Goal: Transaction & Acquisition: Download file/media

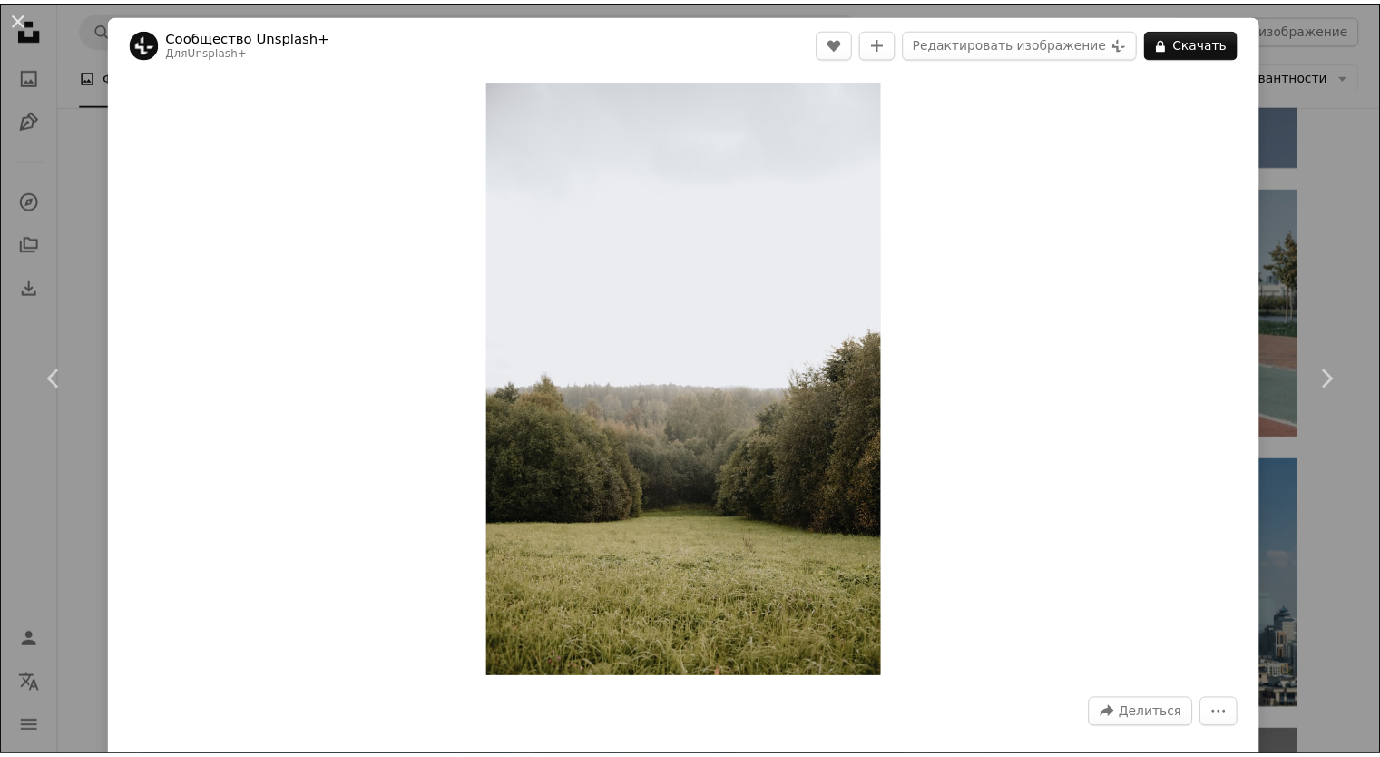
scroll to position [10887, 0]
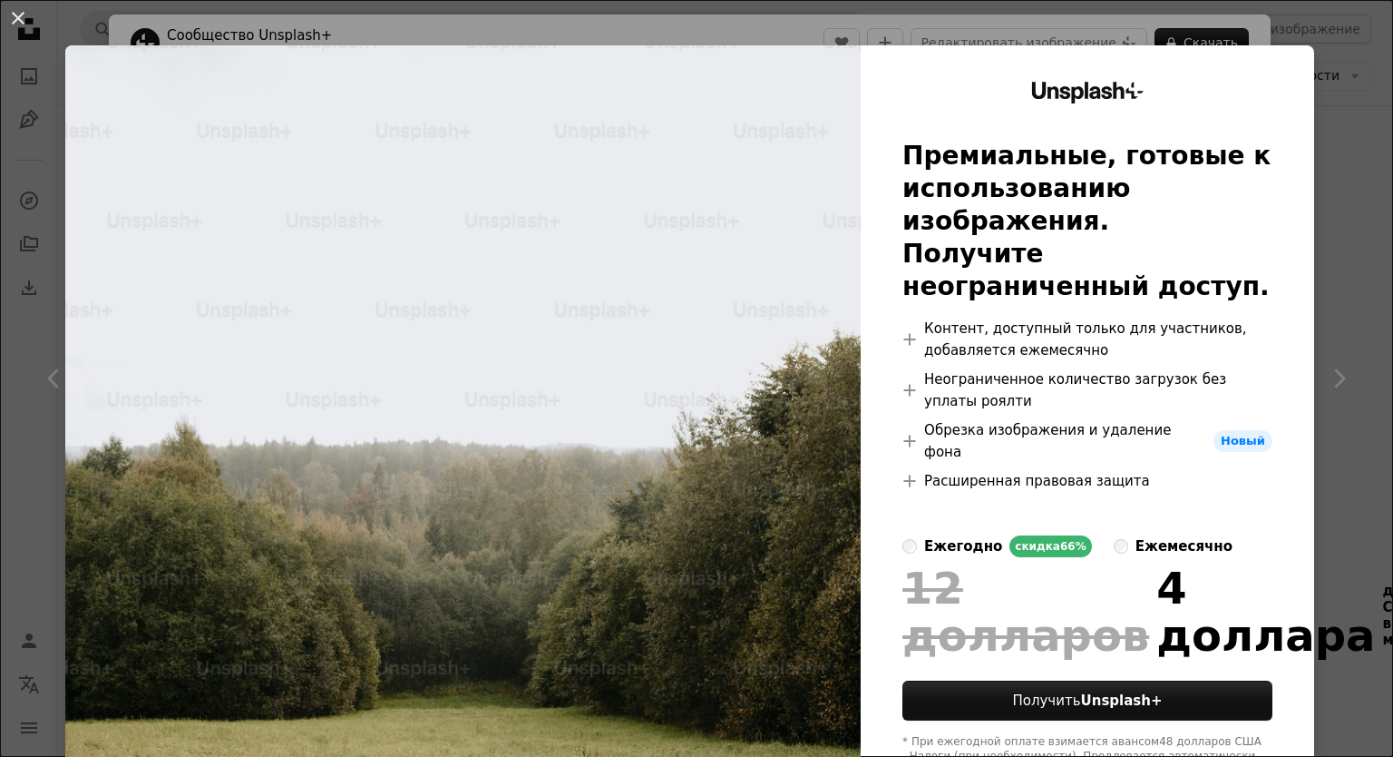
click at [1339, 77] on div "An X shape Unsplash+ Премиальные, готовые к использованию изображения. Получите…" at bounding box center [696, 378] width 1393 height 757
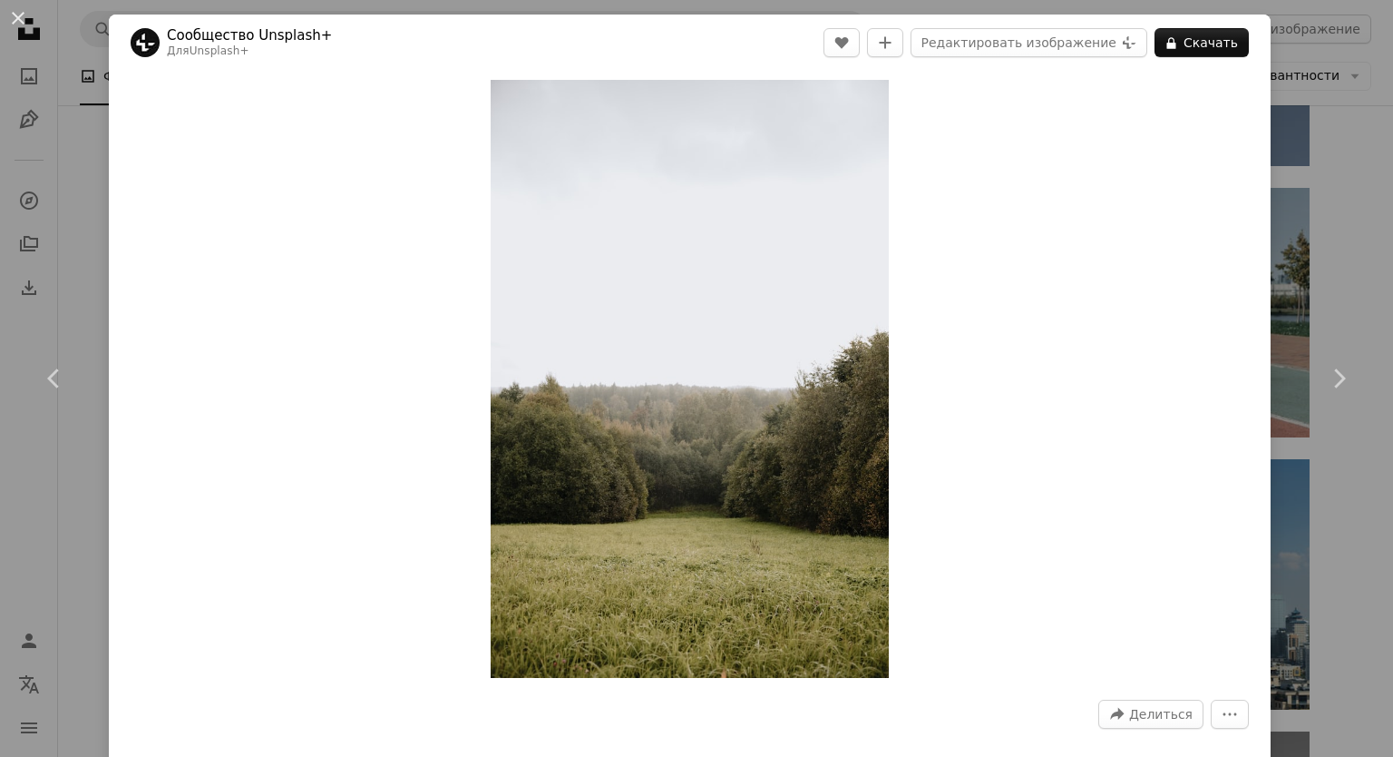
click at [1283, 100] on div "An X shape Chevron left Chevron right Сообщество Unsplash+ Для Unsplash+ A hear…" at bounding box center [696, 378] width 1393 height 757
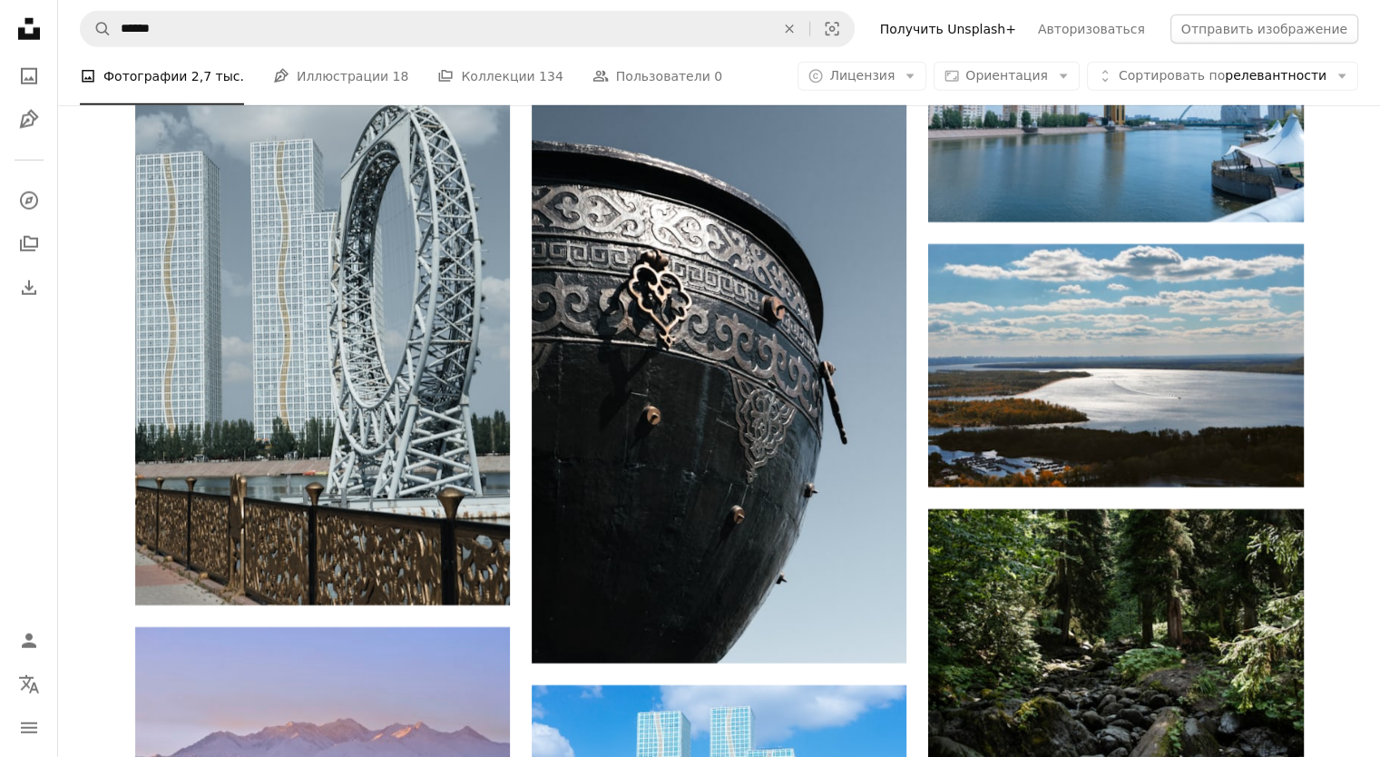
scroll to position [12138, 0]
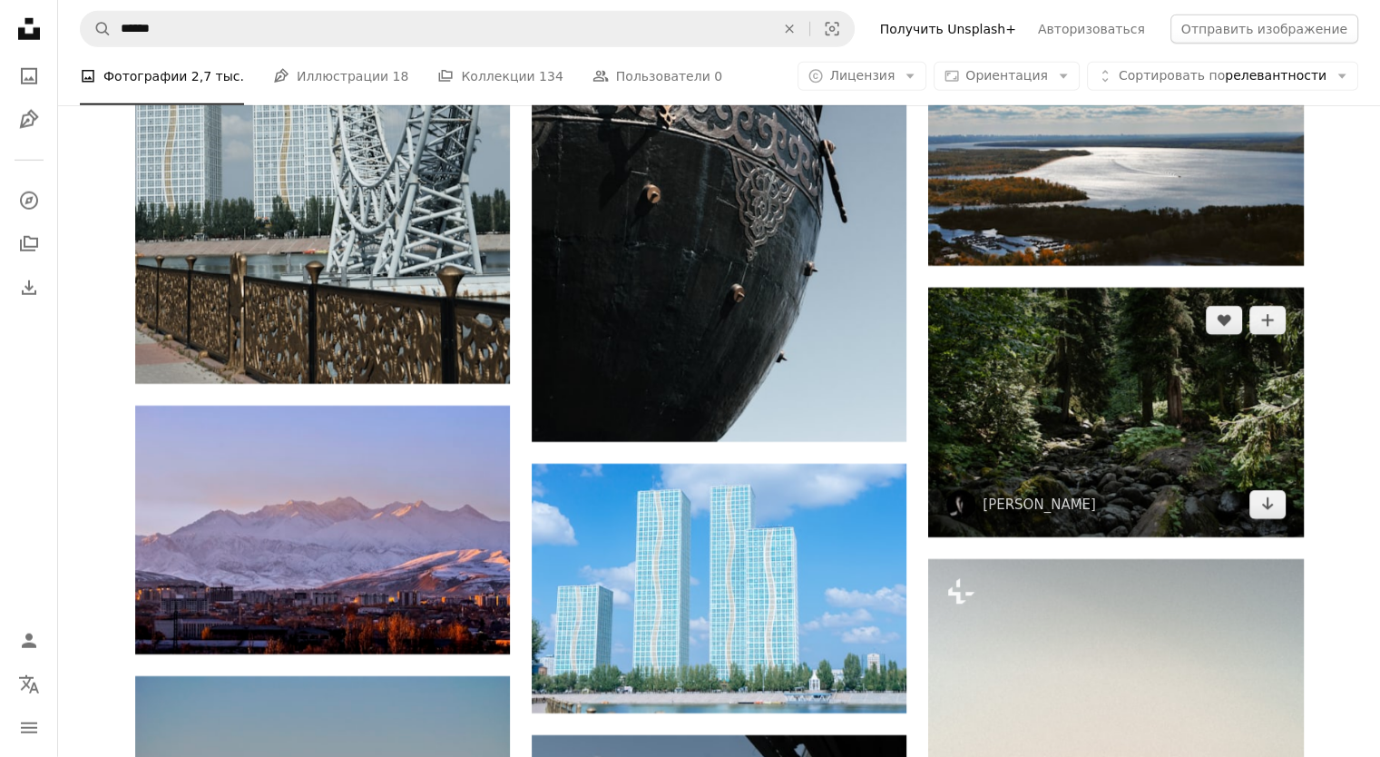
click at [1178, 429] on img at bounding box center [1115, 412] width 375 height 249
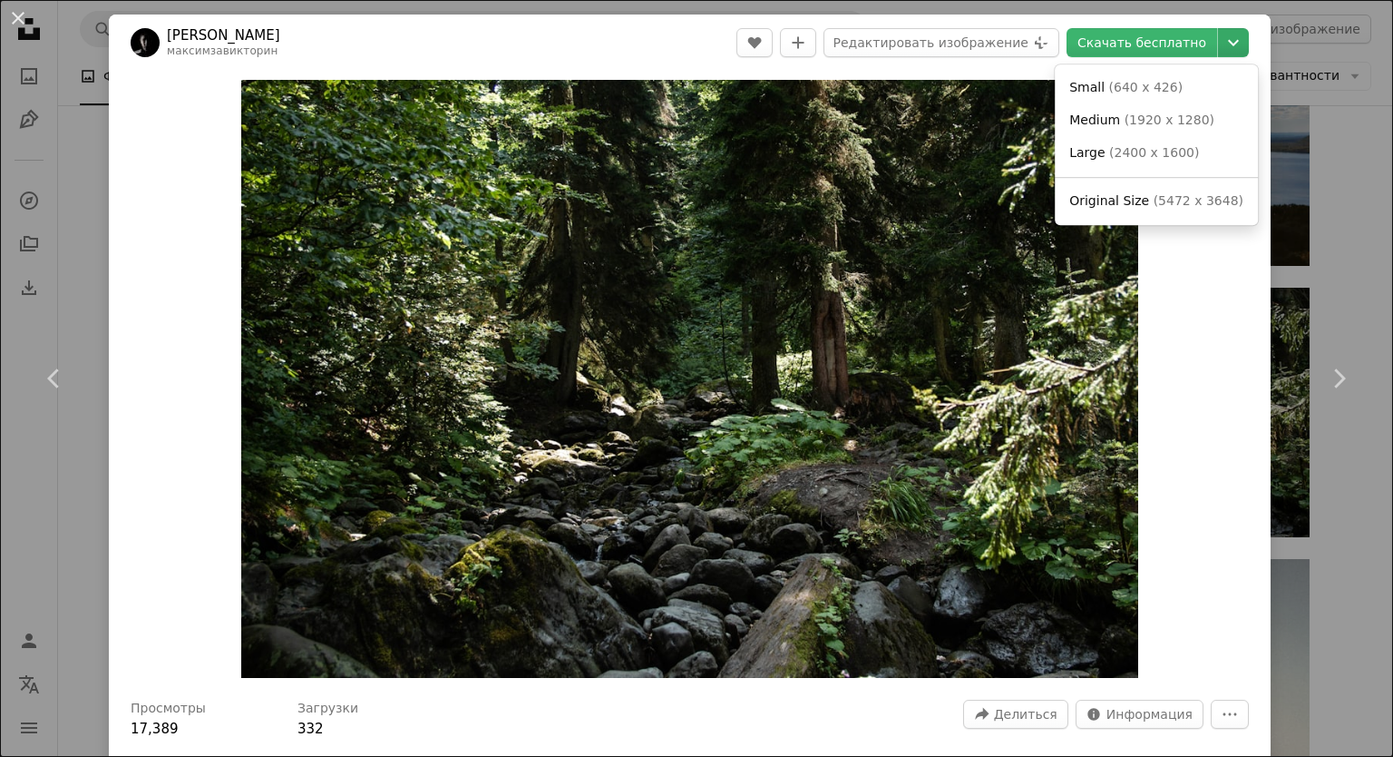
click at [1219, 53] on icon "Chevron down" at bounding box center [1233, 43] width 29 height 22
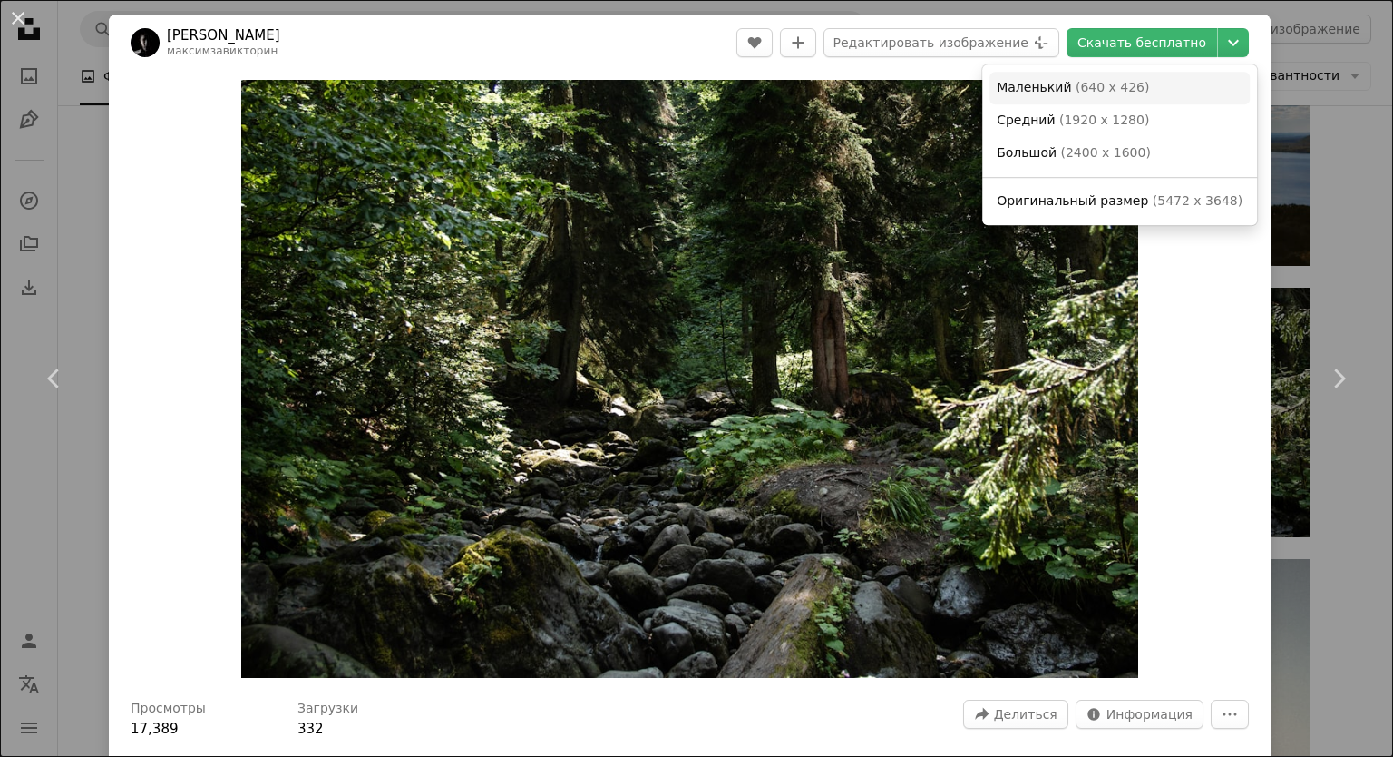
click at [1182, 91] on link "Маленький ( 640 x 426 )" at bounding box center [1120, 88] width 260 height 33
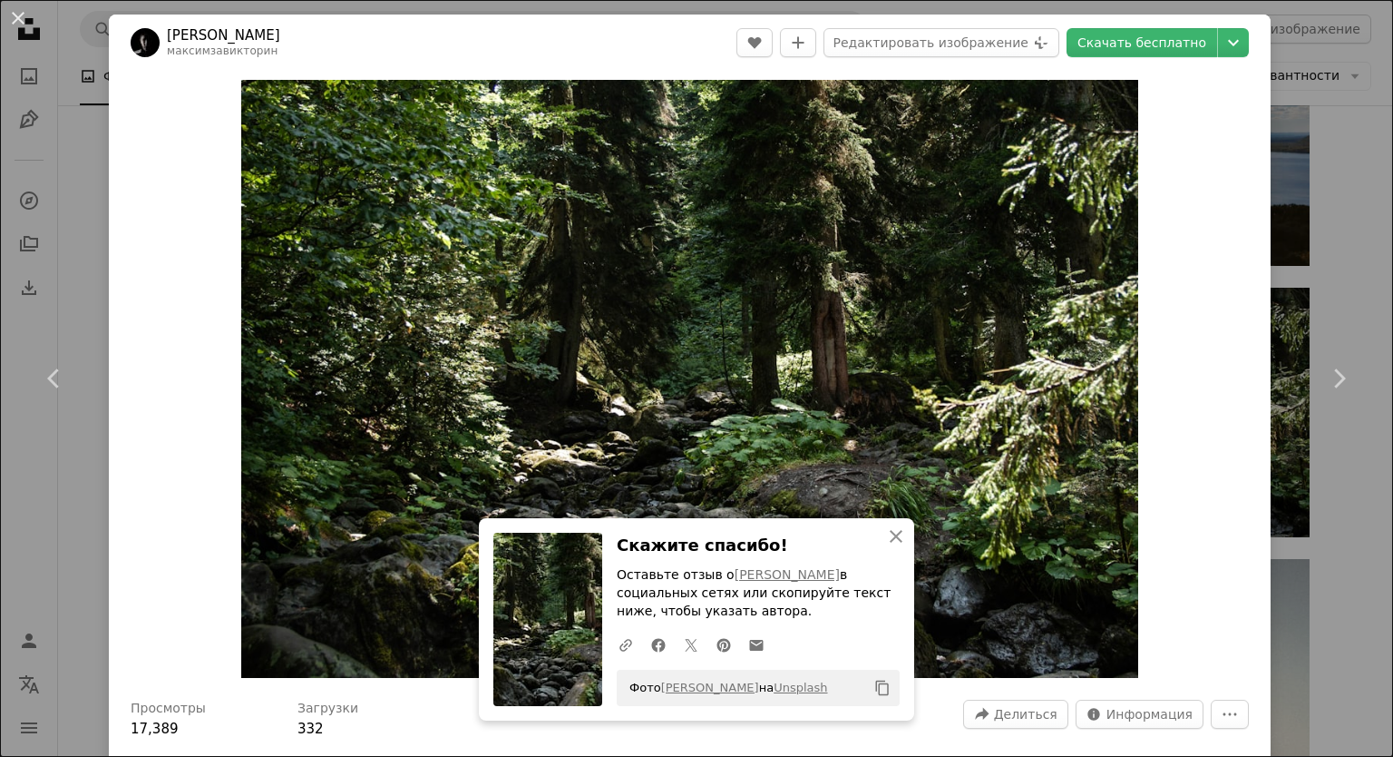
click at [1364, 135] on div "An X shape Chevron left Chevron right An X shape Закрывать Скажите спасибо! Ост…" at bounding box center [696, 378] width 1393 height 757
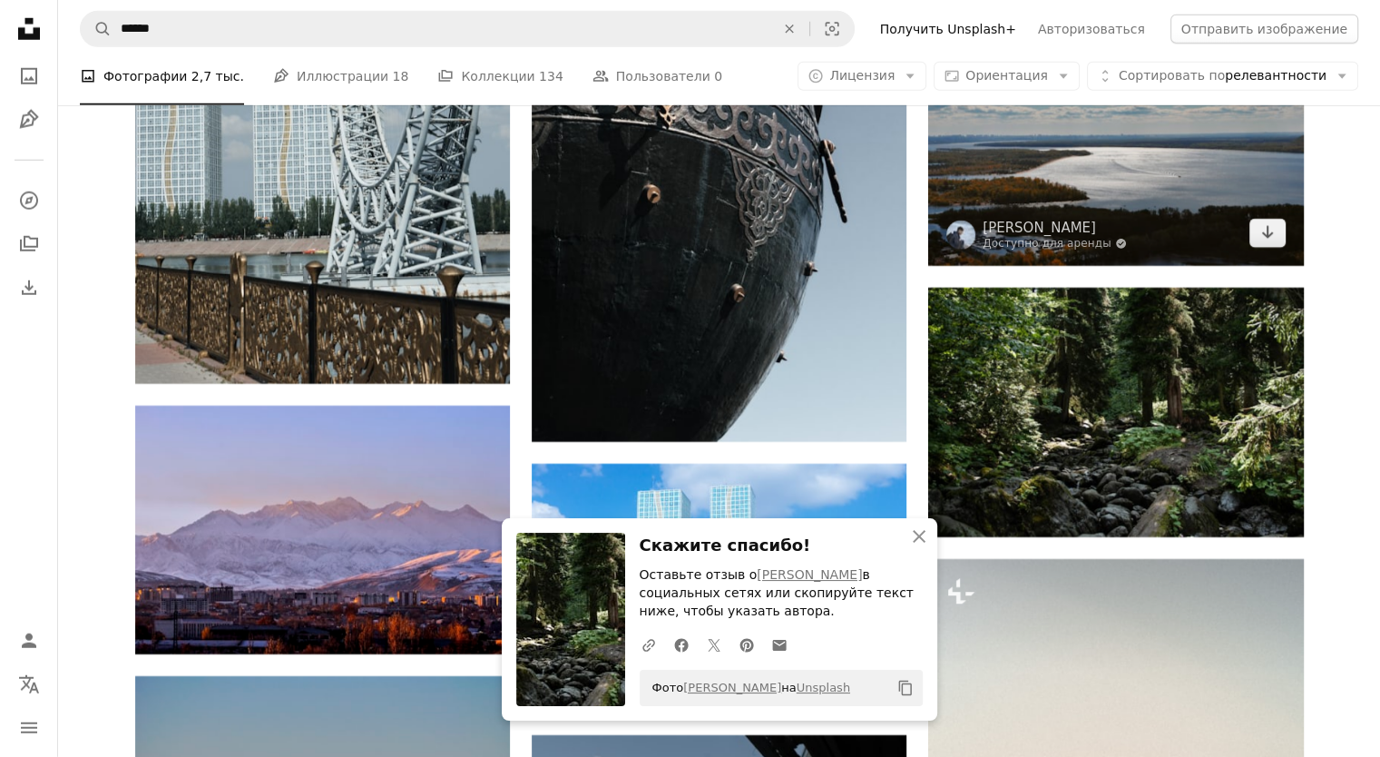
click at [1191, 214] on img at bounding box center [1115, 144] width 375 height 243
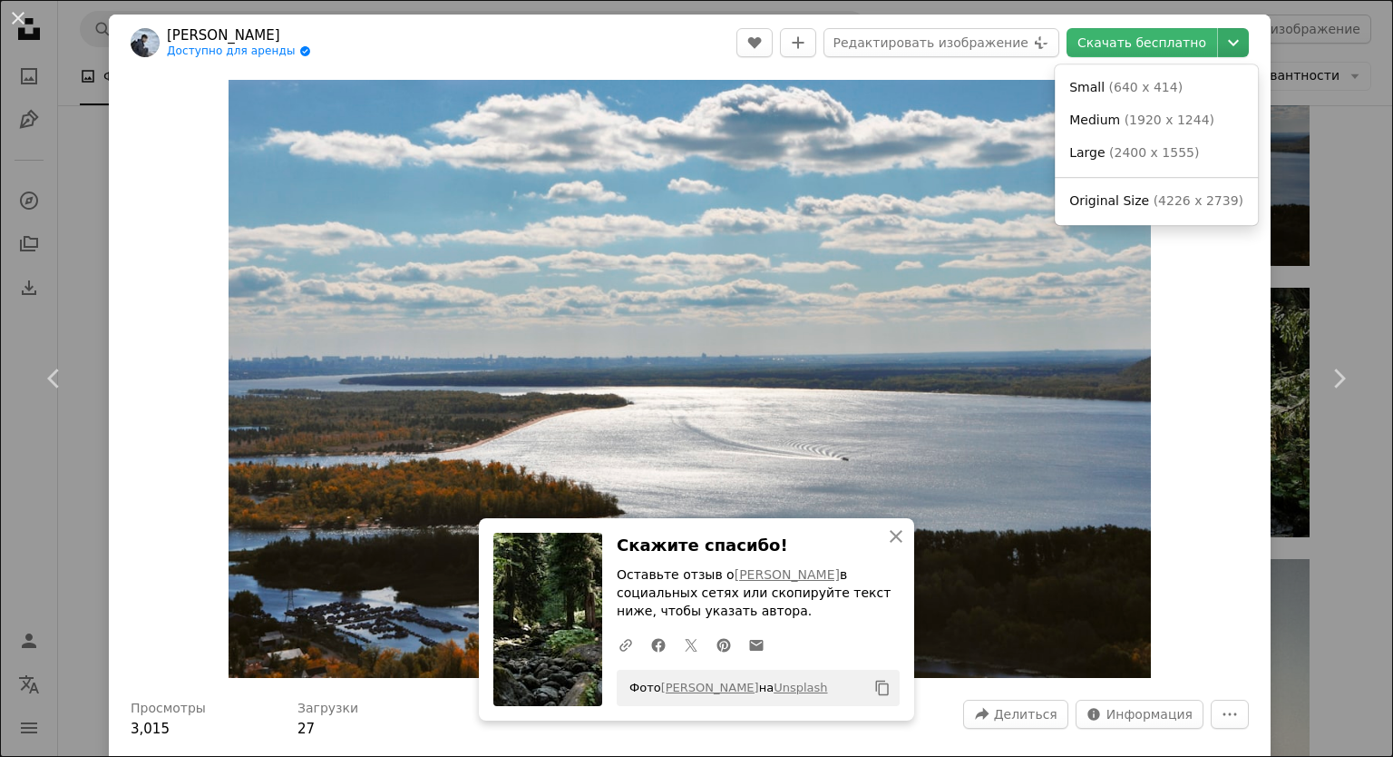
click at [1228, 44] on icon "Выберите размер загрузки" at bounding box center [1233, 43] width 11 height 6
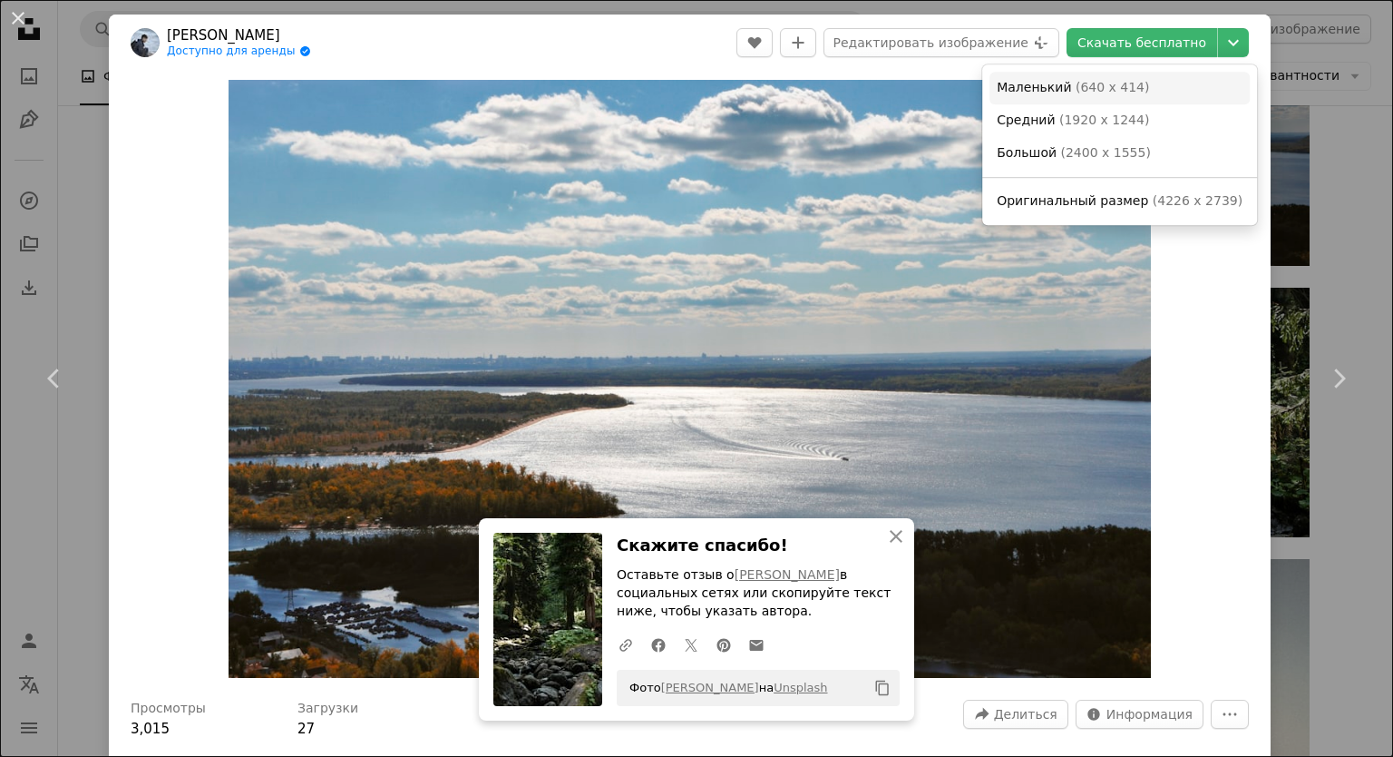
click at [1158, 84] on link "Маленький ( 640 x 414 )" at bounding box center [1120, 88] width 260 height 33
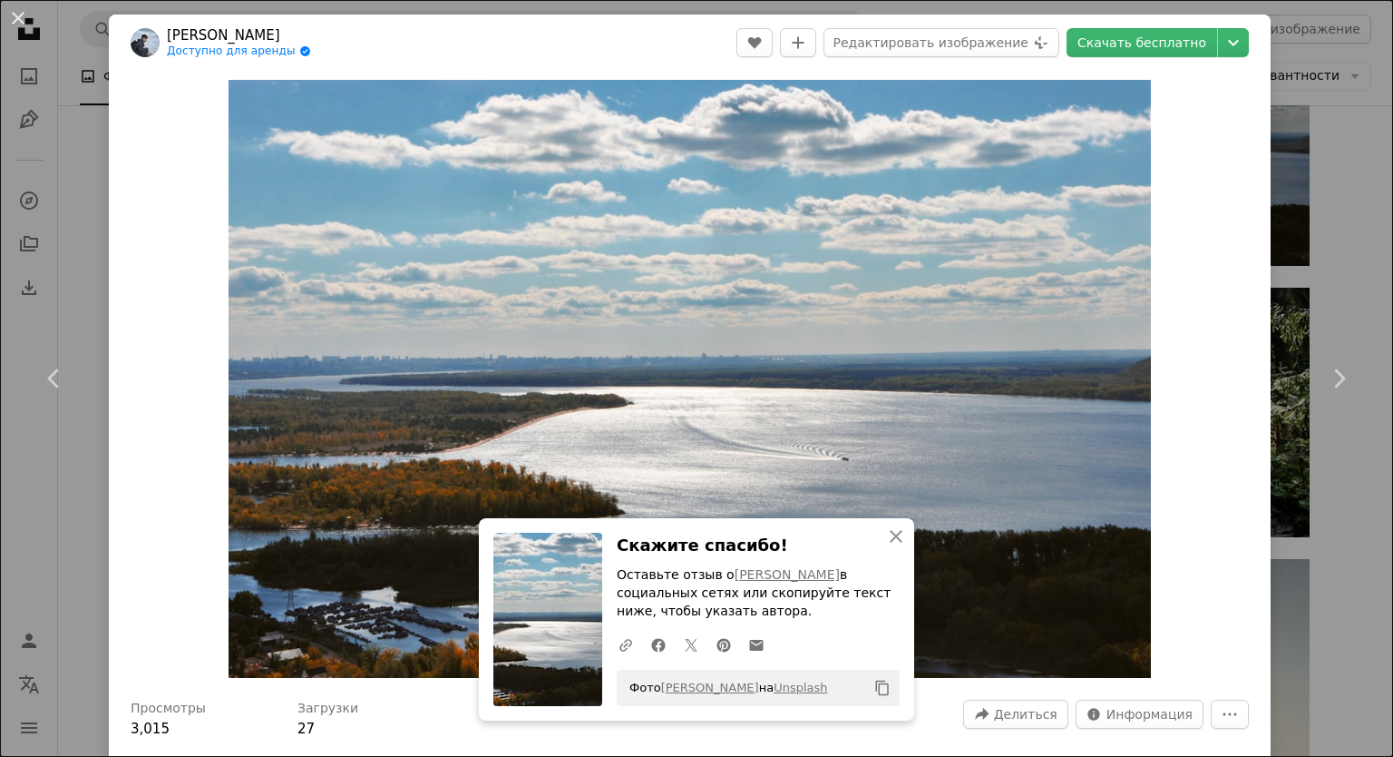
click at [1340, 117] on div "An X shape Chevron left Chevron right An X shape Закрывать Скажите спасибо! Ост…" at bounding box center [696, 378] width 1393 height 757
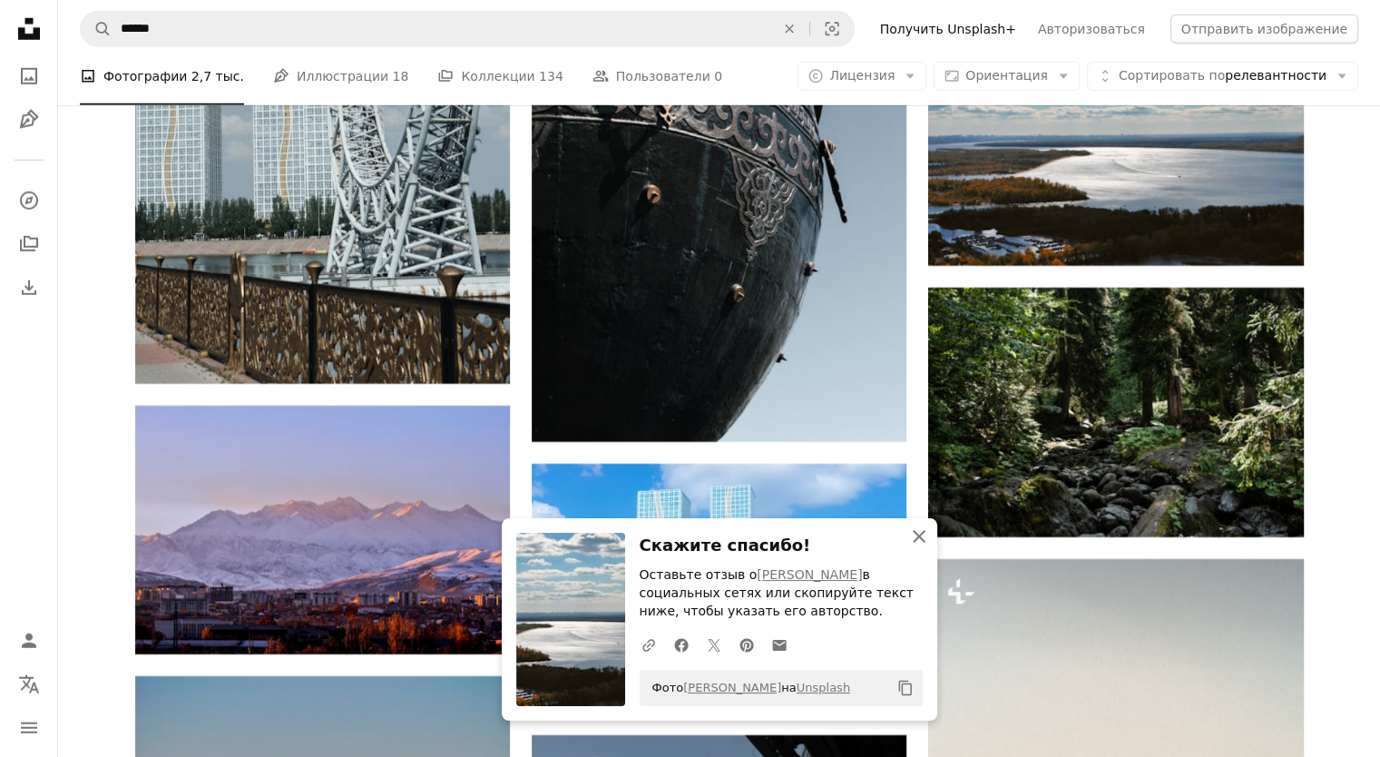
click at [916, 534] on icon "button" at bounding box center [919, 536] width 13 height 13
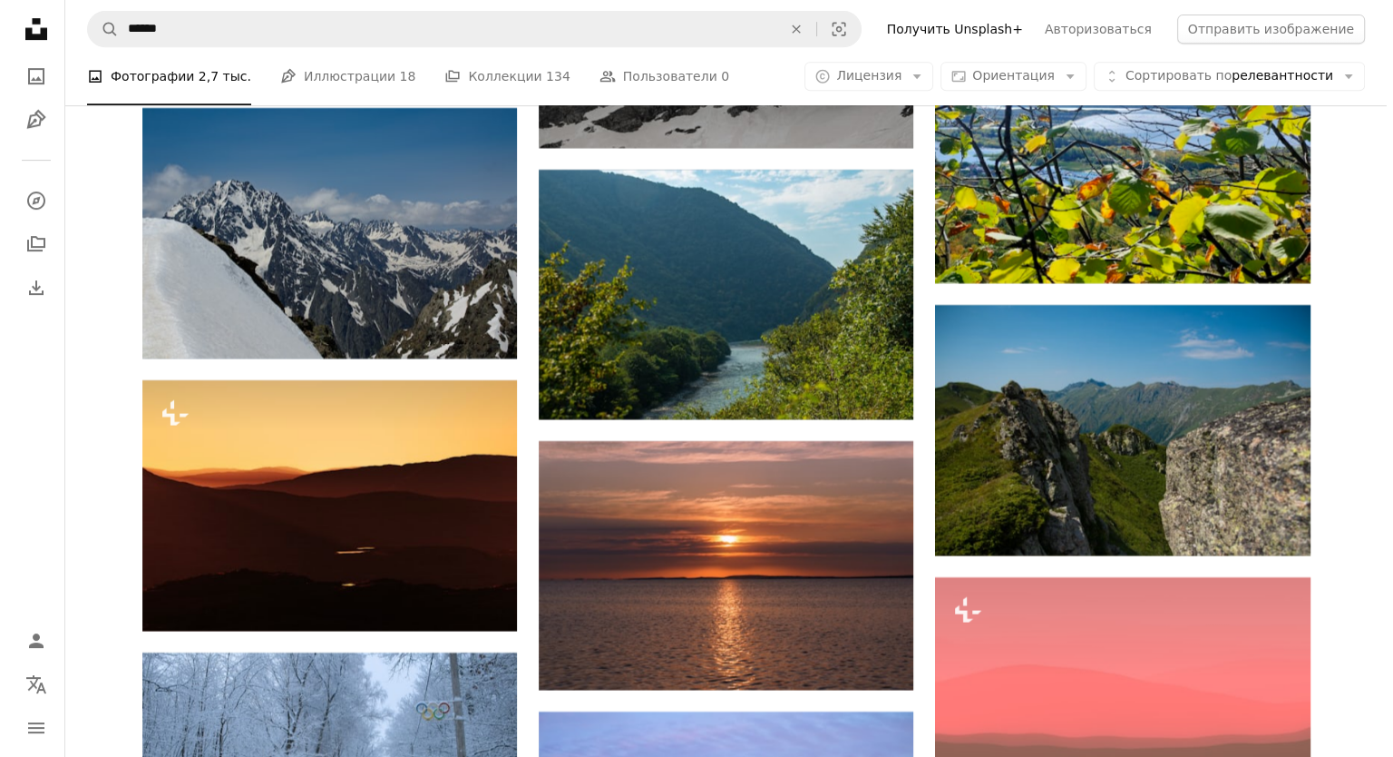
scroll to position [14580, 0]
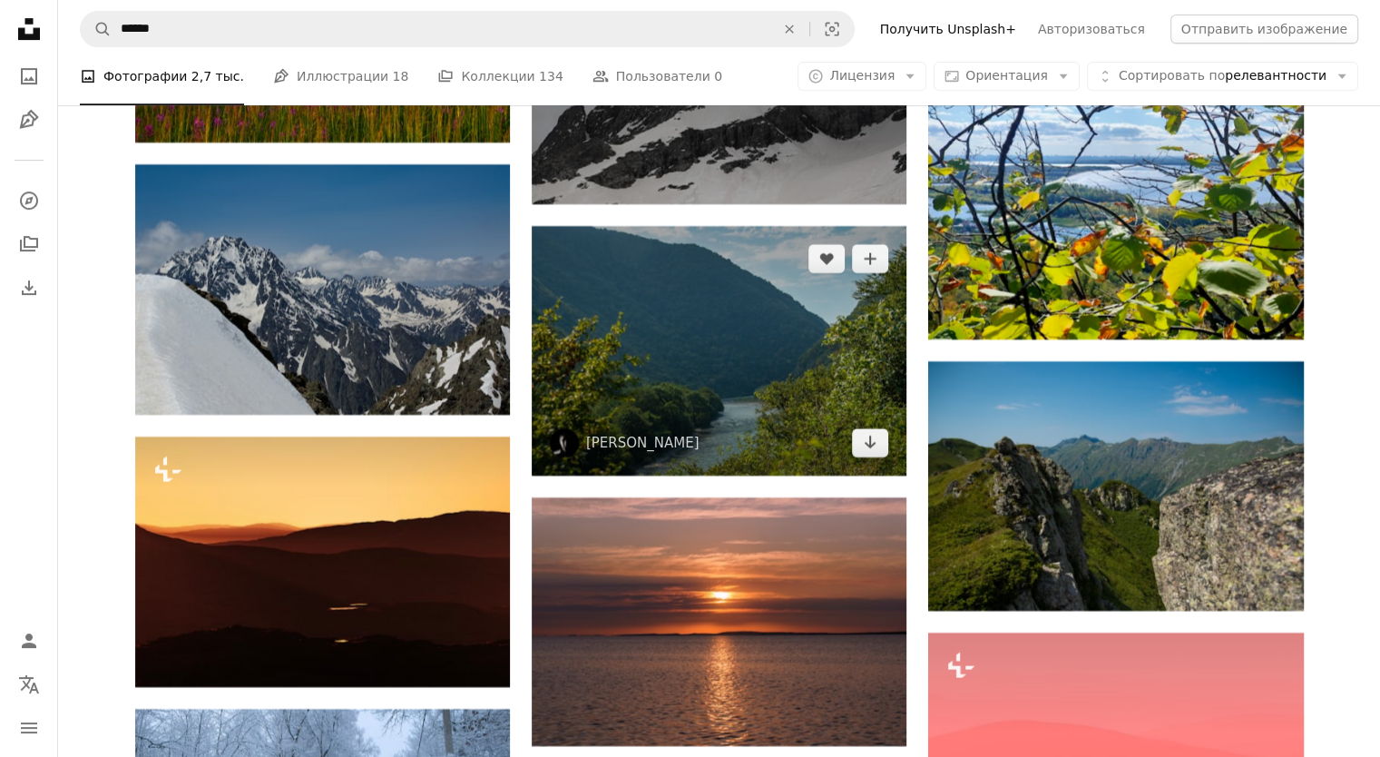
click at [707, 400] on img at bounding box center [719, 350] width 375 height 249
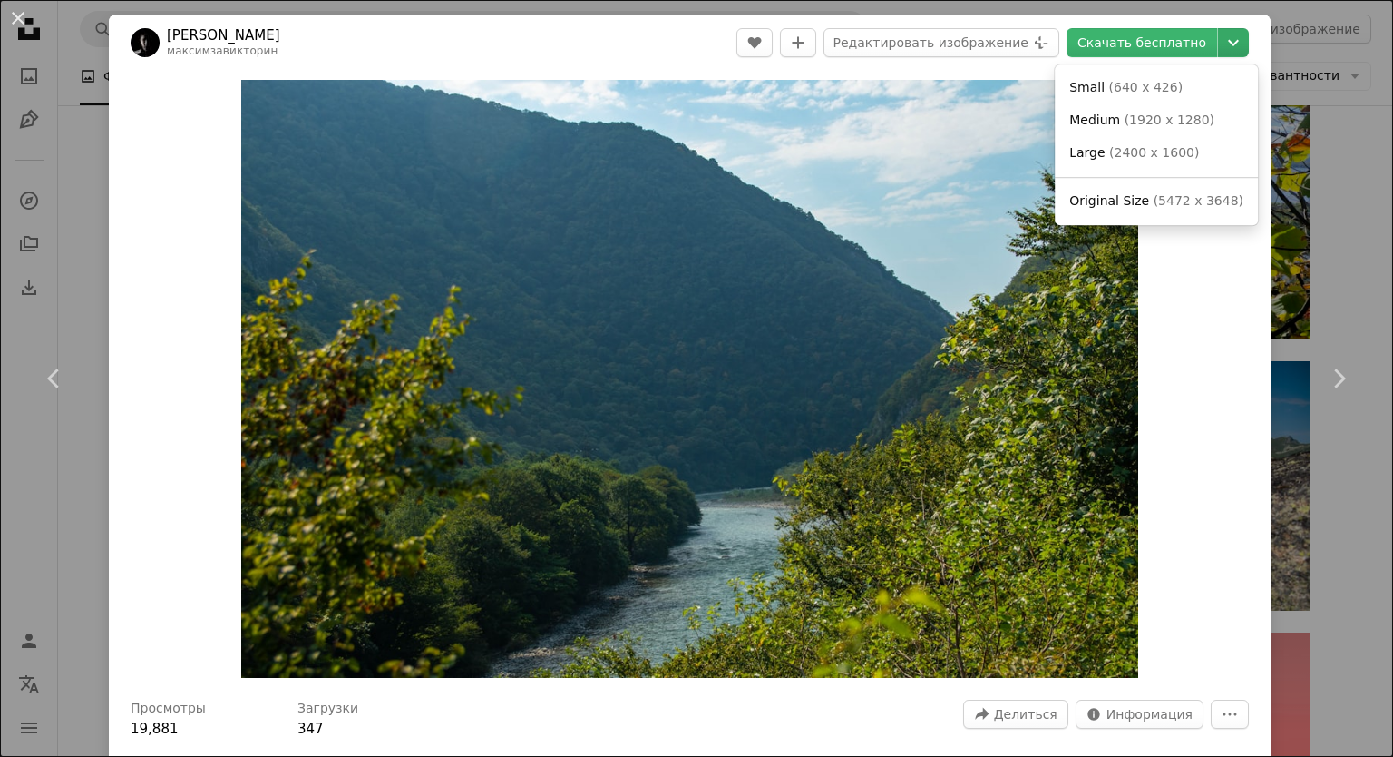
click at [1228, 43] on icon "Выберите размер загрузки" at bounding box center [1233, 43] width 11 height 6
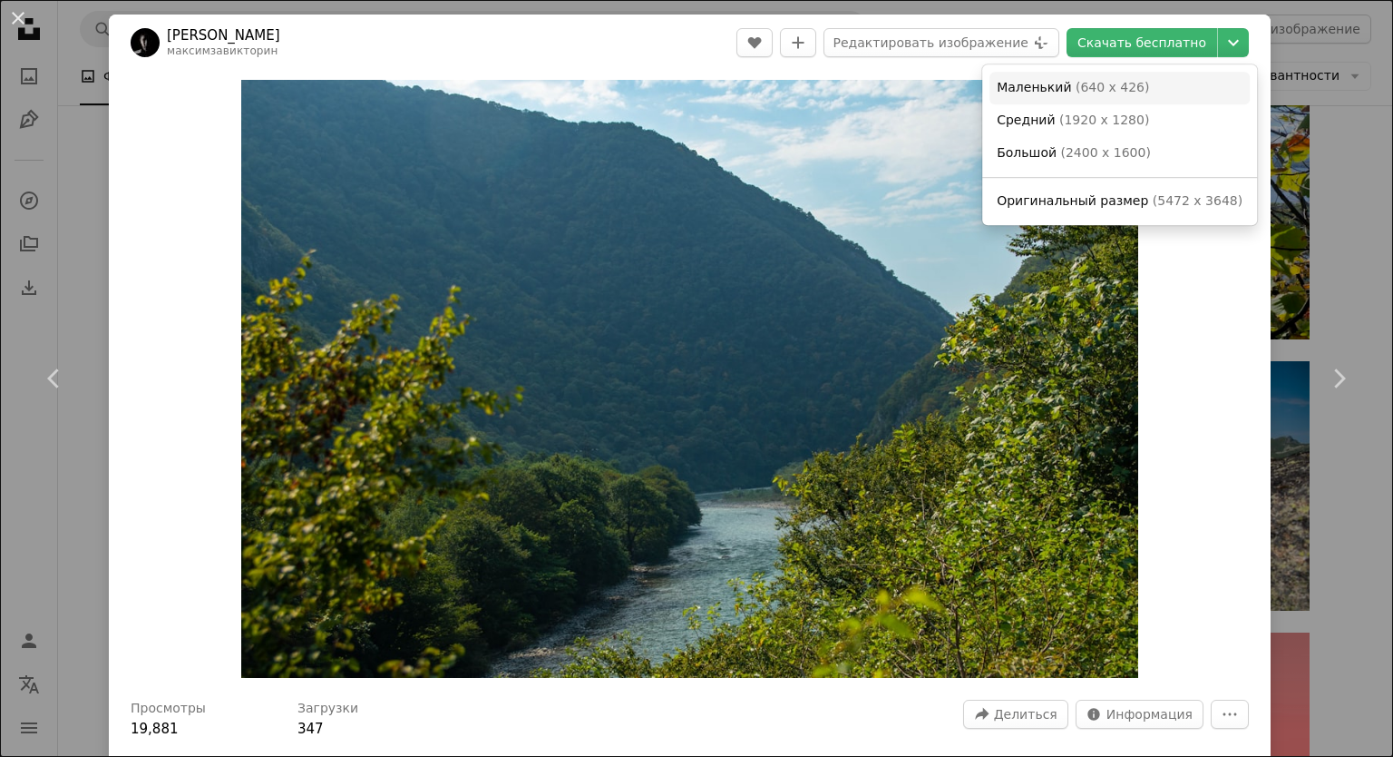
click at [1140, 84] on link "Маленький ( 640 x 426 )" at bounding box center [1120, 88] width 260 height 33
